Goal: Transaction & Acquisition: Obtain resource

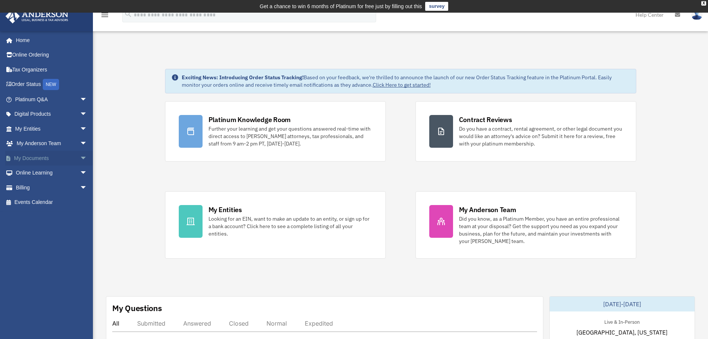
click at [42, 159] on link "My Documents arrow_drop_down" at bounding box center [51, 158] width 93 height 15
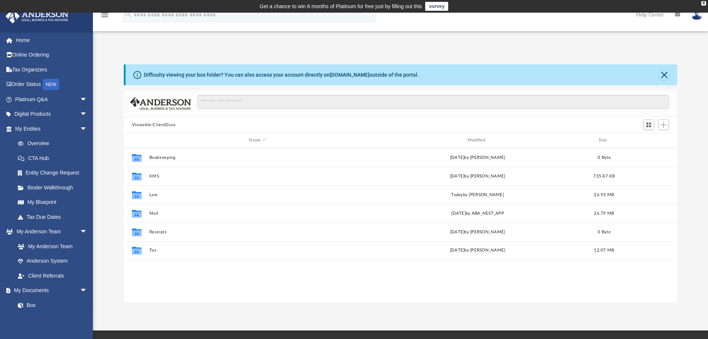
scroll to position [164, 548]
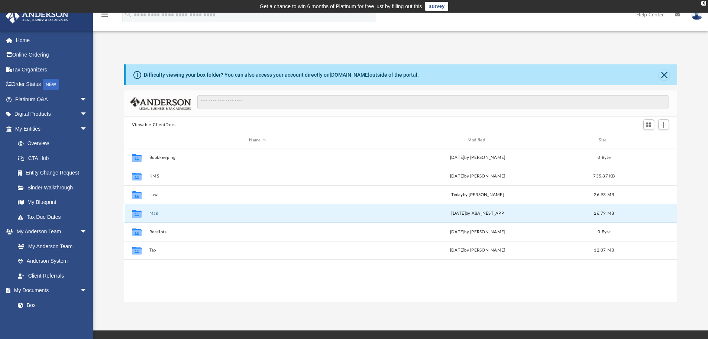
click at [275, 213] on button "Mail" at bounding box center [257, 213] width 217 height 5
click at [159, 213] on button "Mail" at bounding box center [257, 213] width 217 height 5
click at [154, 213] on button "Mail" at bounding box center [257, 213] width 217 height 5
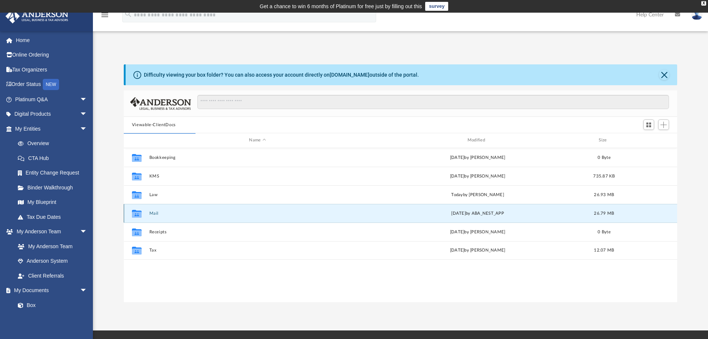
click at [154, 213] on button "Mail" at bounding box center [257, 213] width 217 height 5
click at [155, 214] on button "Mail" at bounding box center [257, 213] width 217 height 5
click at [156, 214] on button "Mail" at bounding box center [257, 213] width 217 height 5
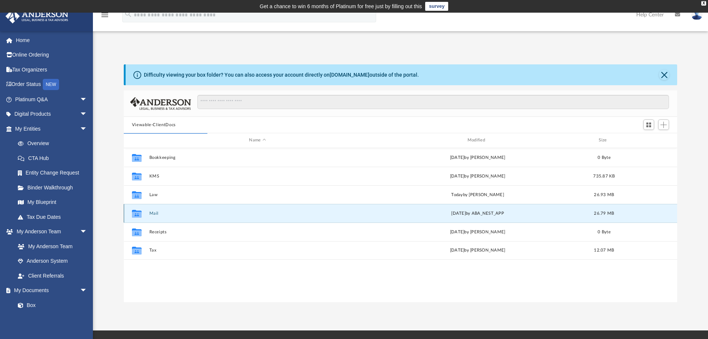
click at [156, 214] on button "Mail" at bounding box center [257, 213] width 217 height 5
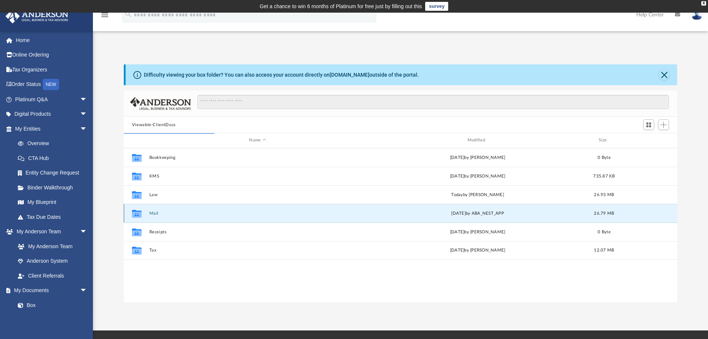
click at [156, 214] on button "Mail" at bounding box center [257, 213] width 217 height 5
click at [157, 214] on button "Mail" at bounding box center [257, 213] width 217 height 5
click at [664, 75] on button "Close" at bounding box center [664, 75] width 10 height 10
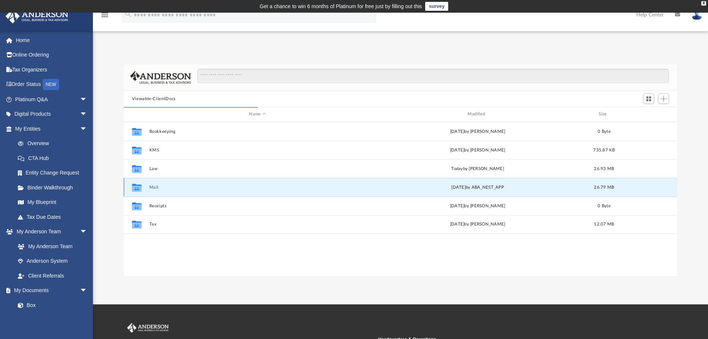
click at [154, 186] on button "Mail" at bounding box center [257, 187] width 217 height 5
click at [135, 190] on icon "grid" at bounding box center [137, 187] width 10 height 8
click at [135, 189] on icon "grid" at bounding box center [137, 187] width 10 height 8
click at [136, 189] on icon "grid" at bounding box center [137, 187] width 10 height 8
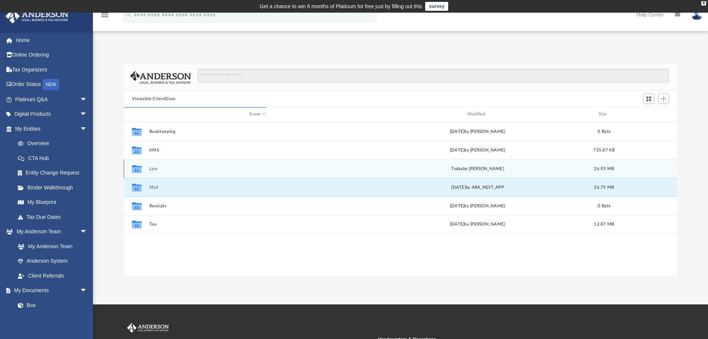
click at [146, 167] on div "Collaborated Folder" at bounding box center [137, 168] width 19 height 12
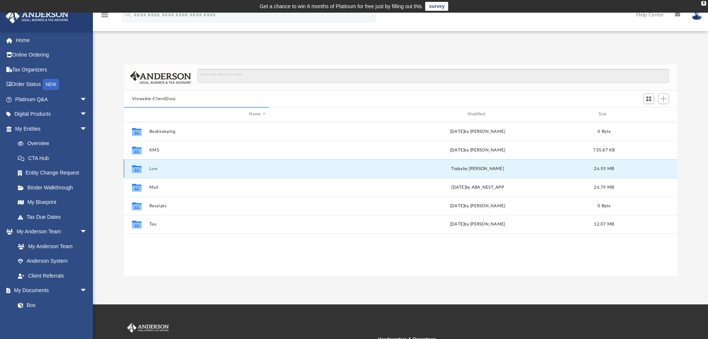
click at [146, 167] on div "Collaborated Folder" at bounding box center [137, 168] width 19 height 12
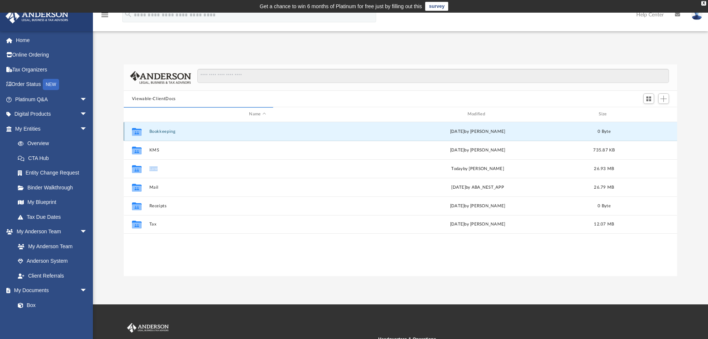
click at [154, 133] on button "Bookkeeping" at bounding box center [257, 131] width 217 height 5
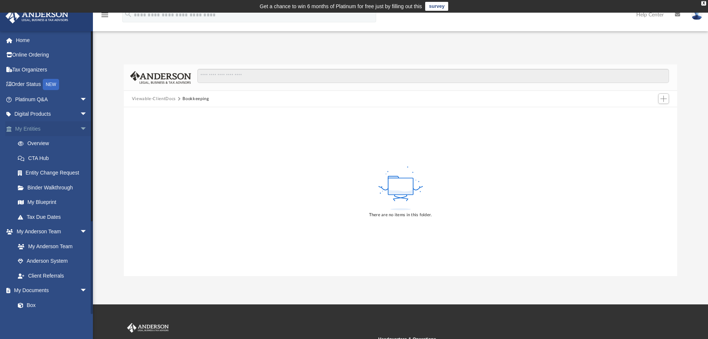
click at [36, 126] on link "My Entities arrow_drop_down" at bounding box center [51, 128] width 93 height 15
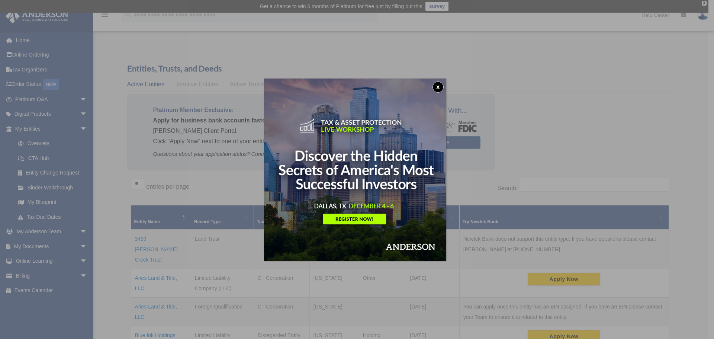
click at [440, 84] on button "x" at bounding box center [437, 86] width 11 height 11
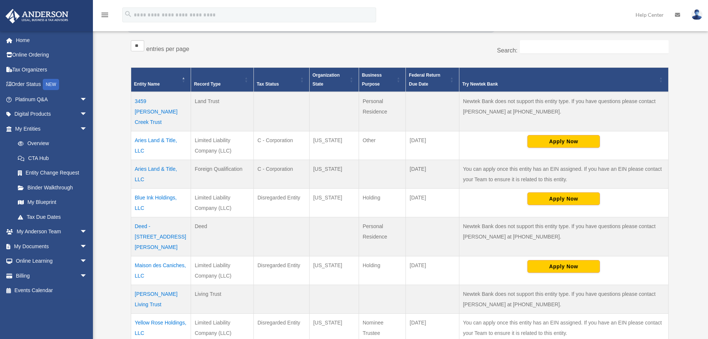
scroll to position [149, 0]
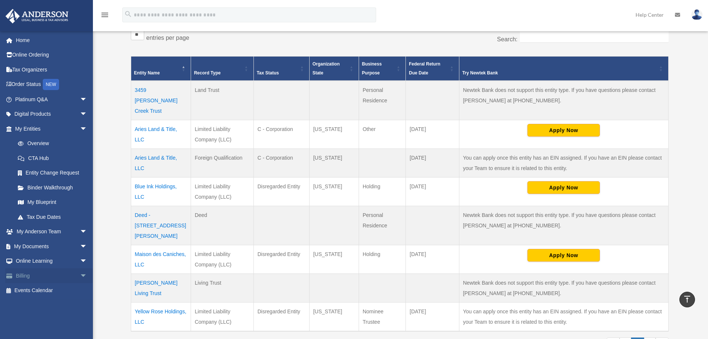
click at [30, 276] on link "Billing arrow_drop_down" at bounding box center [51, 275] width 93 height 15
click at [24, 276] on link "Billing arrow_drop_down" at bounding box center [51, 275] width 93 height 15
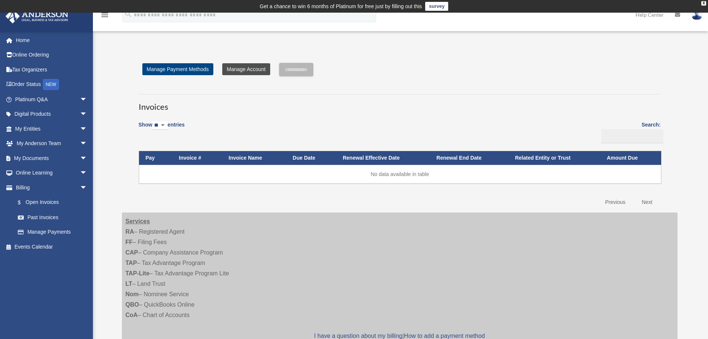
click at [252, 70] on link "Manage Account" at bounding box center [246, 69] width 48 height 12
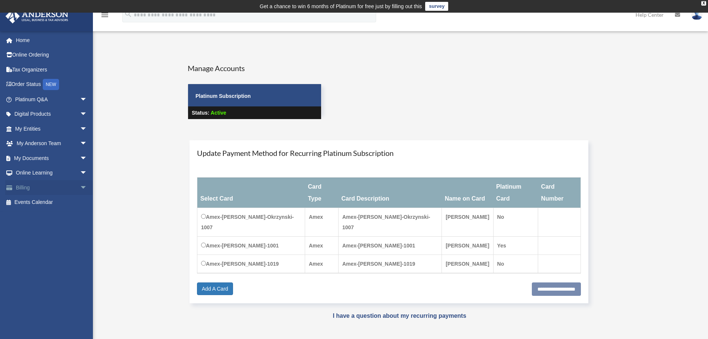
click at [19, 187] on link "Billing arrow_drop_down" at bounding box center [51, 187] width 93 height 15
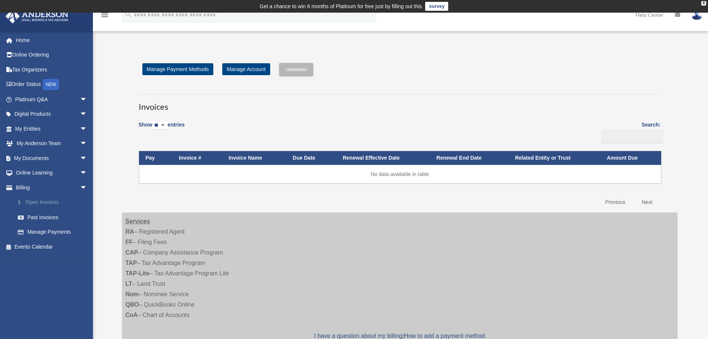
click at [46, 202] on link "$ Open Invoices" at bounding box center [54, 202] width 88 height 15
click at [41, 215] on link "Past Invoices" at bounding box center [54, 217] width 88 height 15
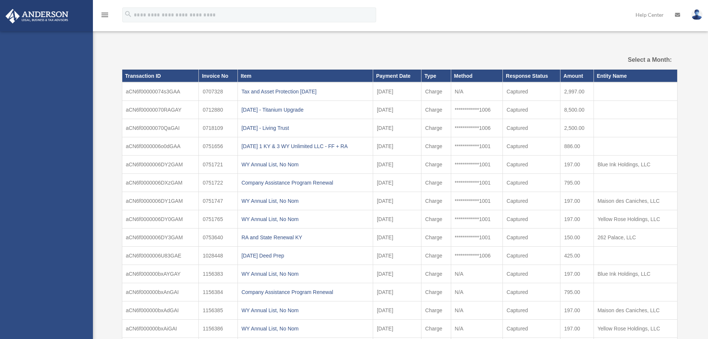
select select
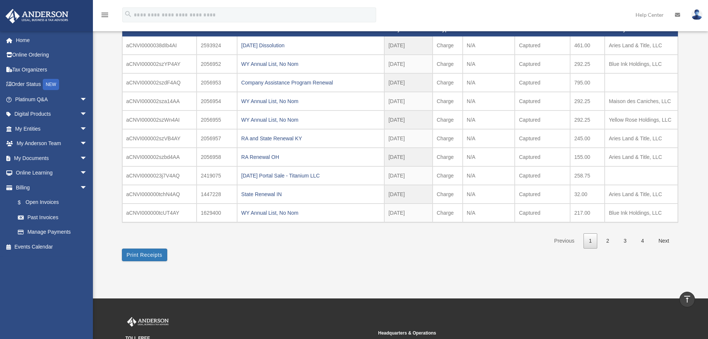
scroll to position [80, 0]
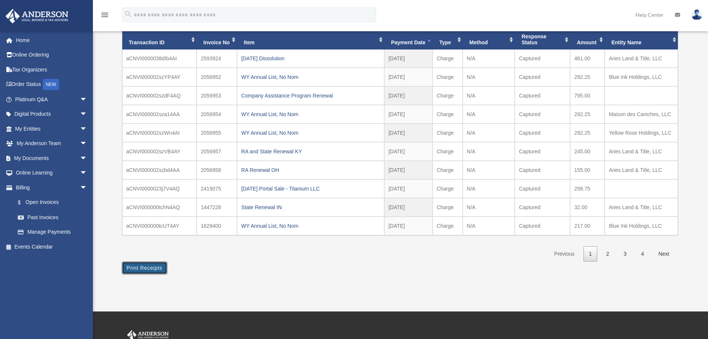
drag, startPoint x: 150, startPoint y: 270, endPoint x: 551, endPoint y: 293, distance: 401.8
click at [150, 270] on button "Print Receipts" at bounding box center [144, 267] width 45 height 13
click at [48, 126] on link "My Entities arrow_drop_down" at bounding box center [51, 128] width 93 height 15
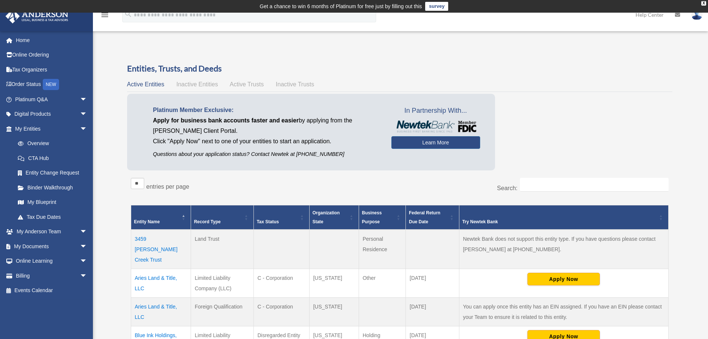
click at [198, 85] on span "Inactive Entities" at bounding box center [197, 84] width 42 height 6
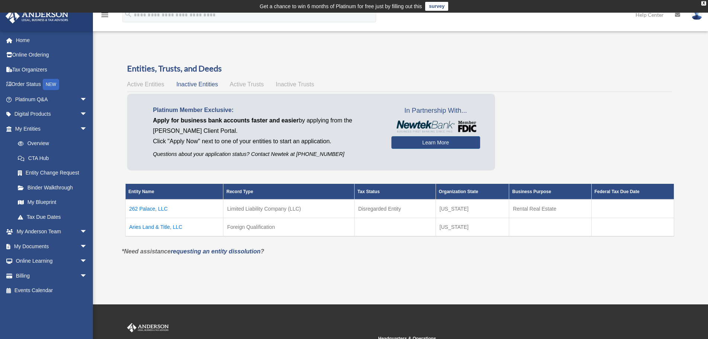
click at [151, 85] on span "Active Entities" at bounding box center [145, 84] width 37 height 6
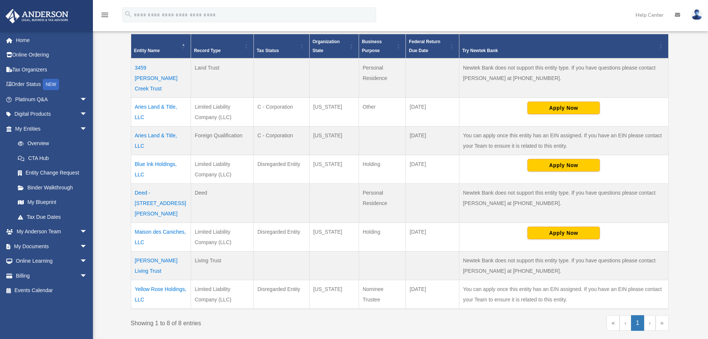
scroll to position [186, 0]
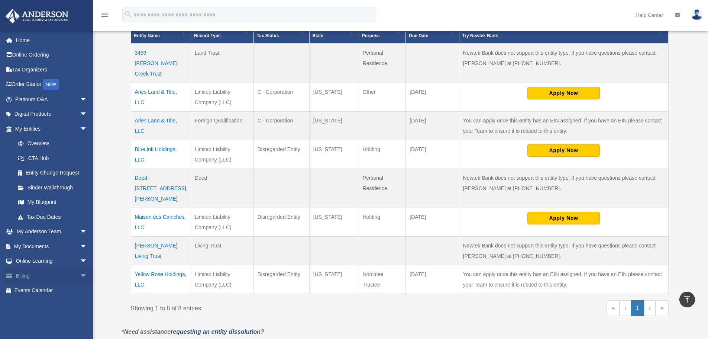
click at [19, 276] on link "Billing arrow_drop_down" at bounding box center [51, 275] width 93 height 15
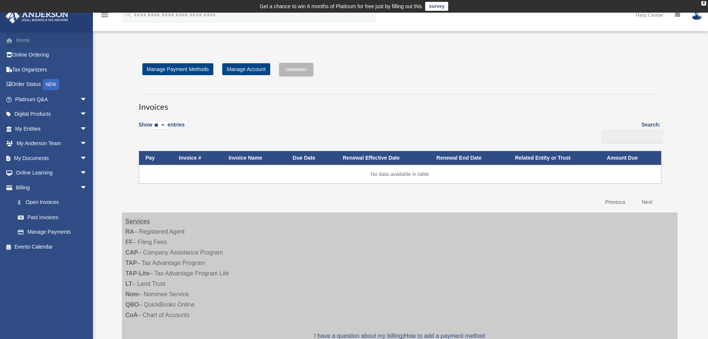
click at [25, 44] on link "Home" at bounding box center [51, 40] width 93 height 15
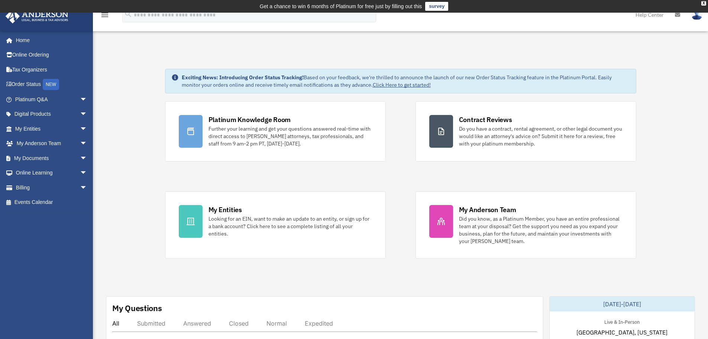
click at [695, 17] on img at bounding box center [697, 14] width 11 height 11
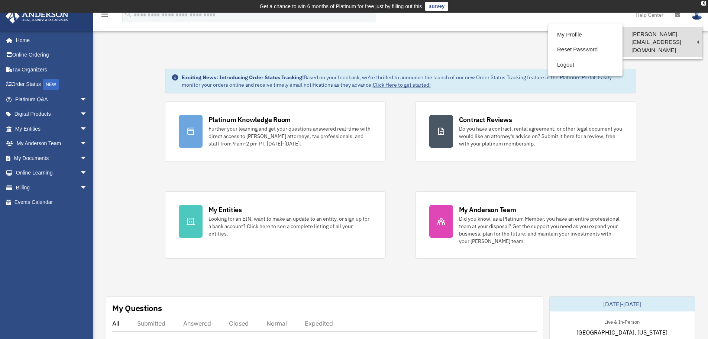
click at [676, 35] on link "[PERSON_NAME][EMAIL_ADDRESS][DOMAIN_NAME]" at bounding box center [663, 42] width 80 height 30
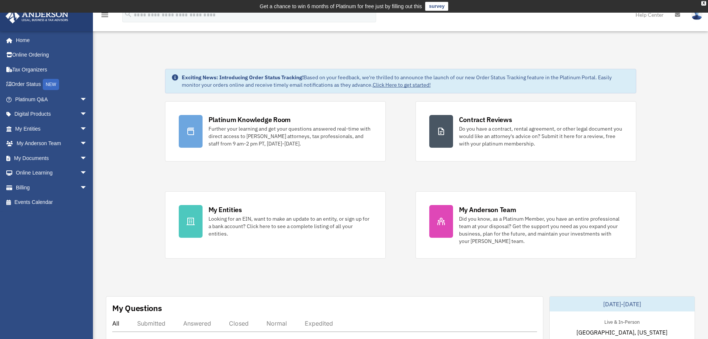
click at [692, 16] on img at bounding box center [697, 14] width 11 height 11
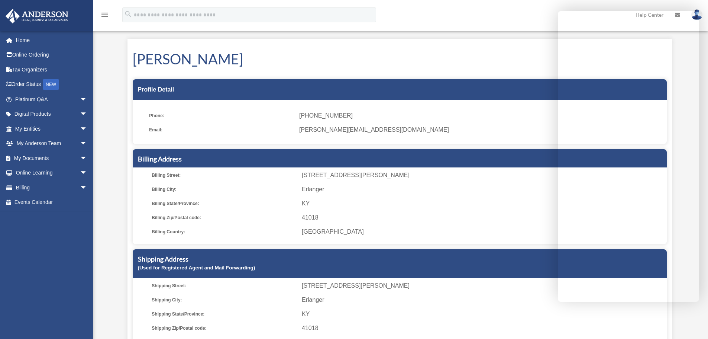
scroll to position [37, 0]
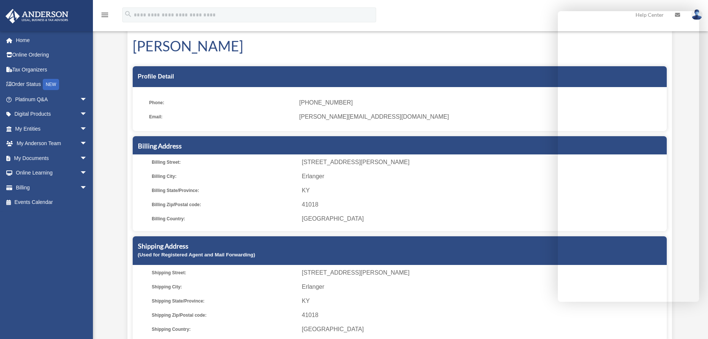
click at [117, 234] on div "My Profile date_range Published on Last updated June 7, 2024 March 19, 2020 by …" at bounding box center [399, 186] width 567 height 339
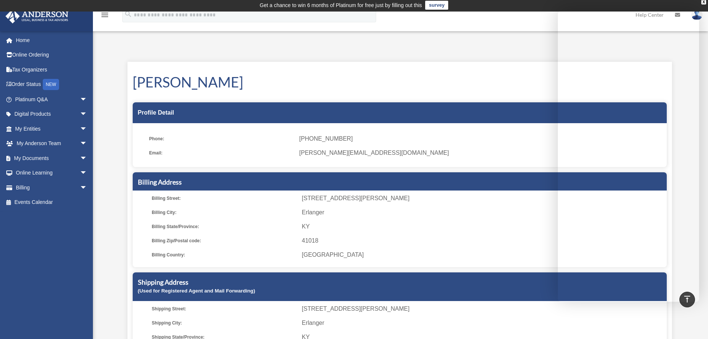
scroll to position [0, 0]
